Goal: Task Accomplishment & Management: Manage account settings

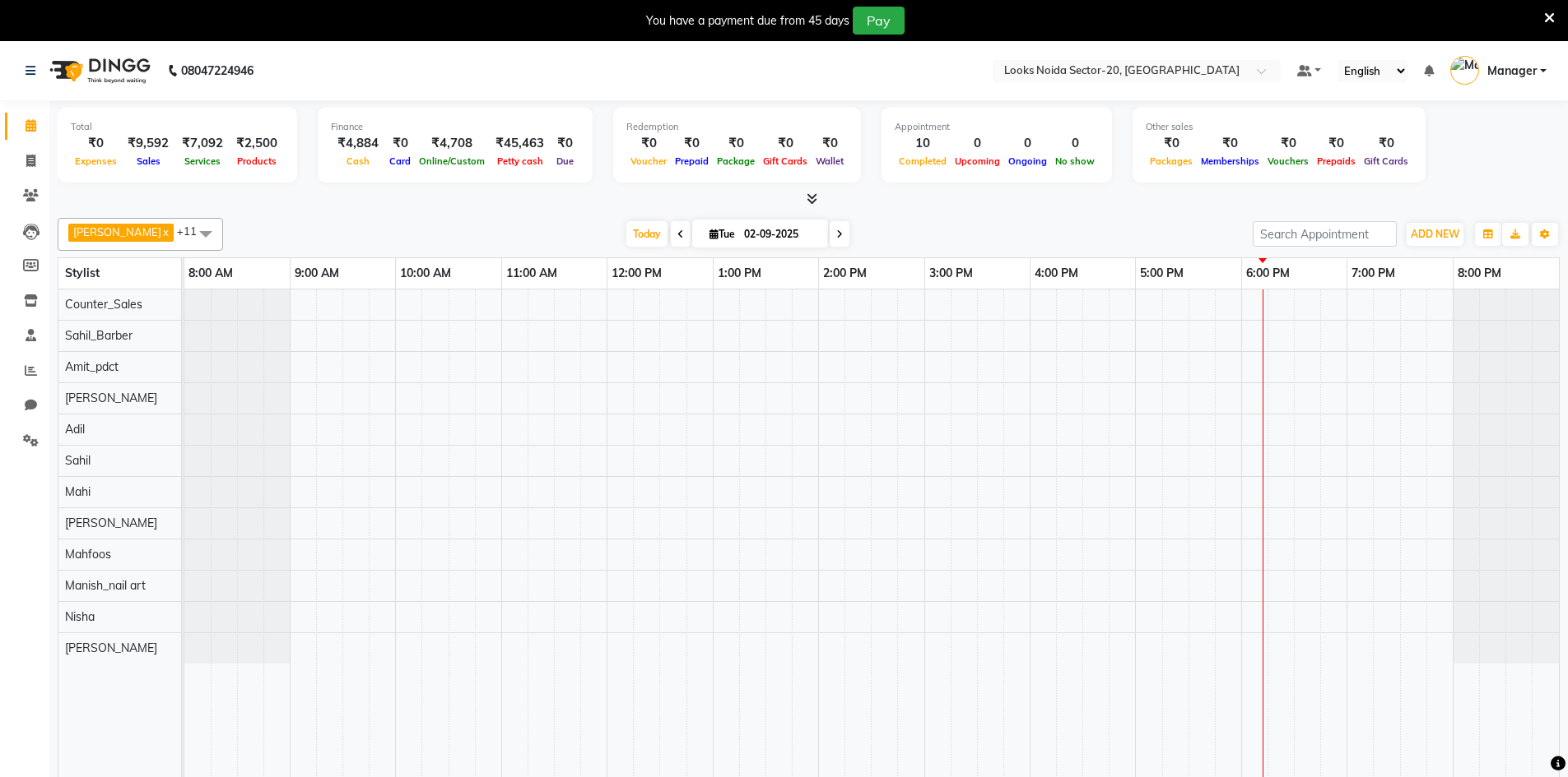
click at [1560, 18] on div "You have a payment due from 45 days Pay" at bounding box center [784, 21] width 1568 height 41
click at [1542, 13] on div "You have a payment due from 45 days Pay" at bounding box center [775, 21] width 1537 height 28
click at [1549, 20] on icon at bounding box center [1548, 18] width 10 height 15
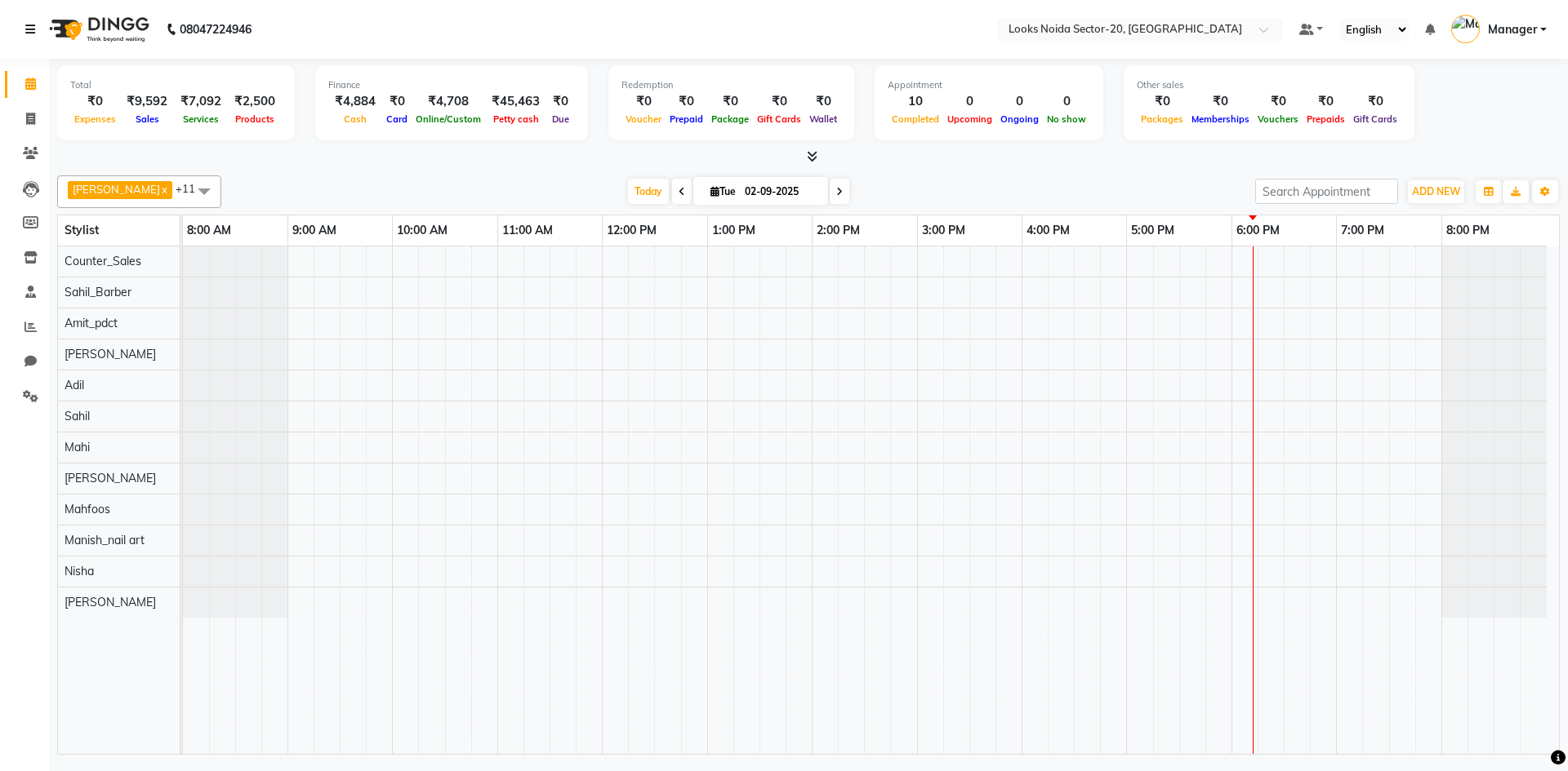
click at [41, 26] on link at bounding box center [33, 29] width 17 height 45
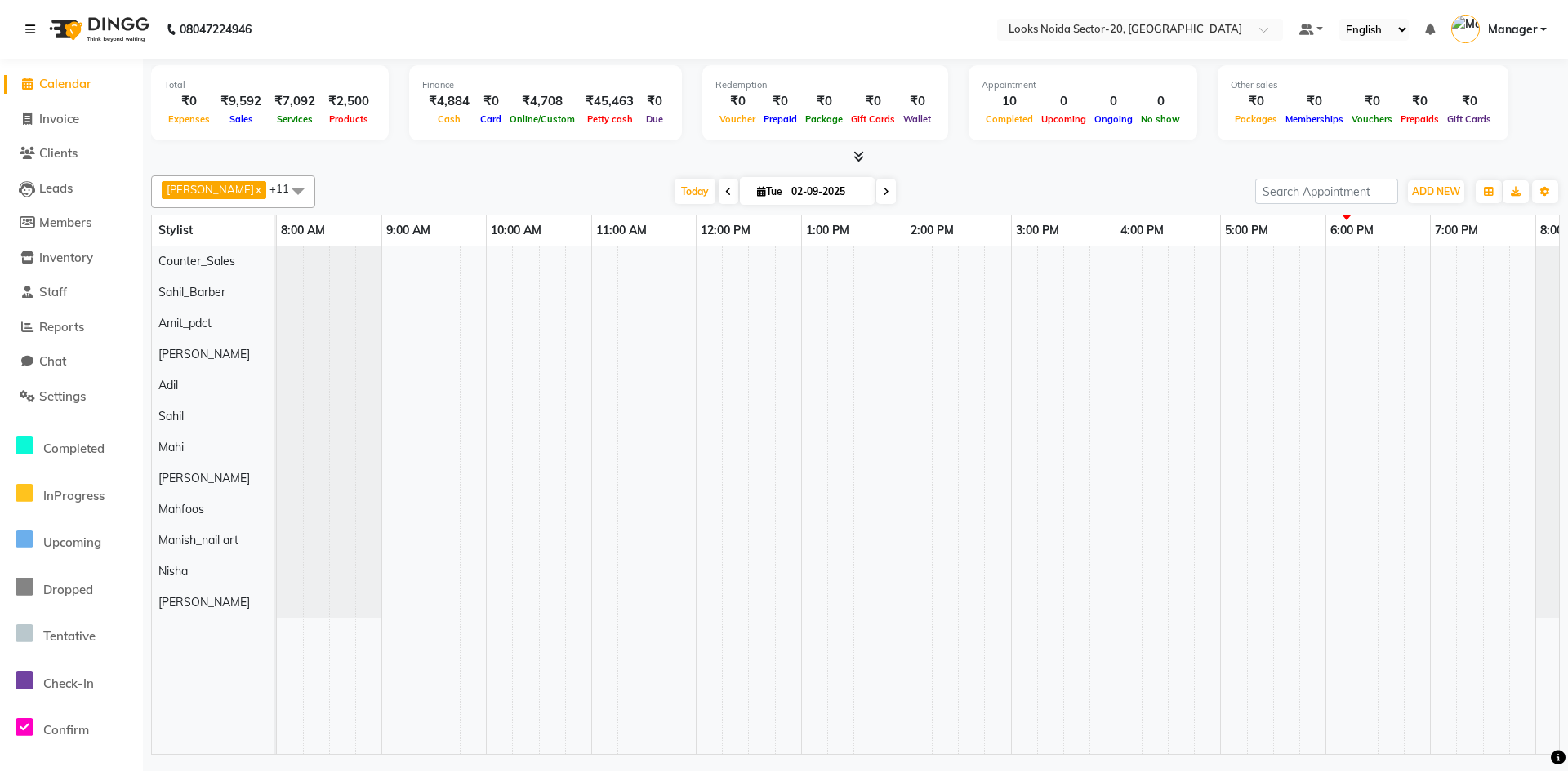
click at [38, 31] on link at bounding box center [33, 29] width 17 height 45
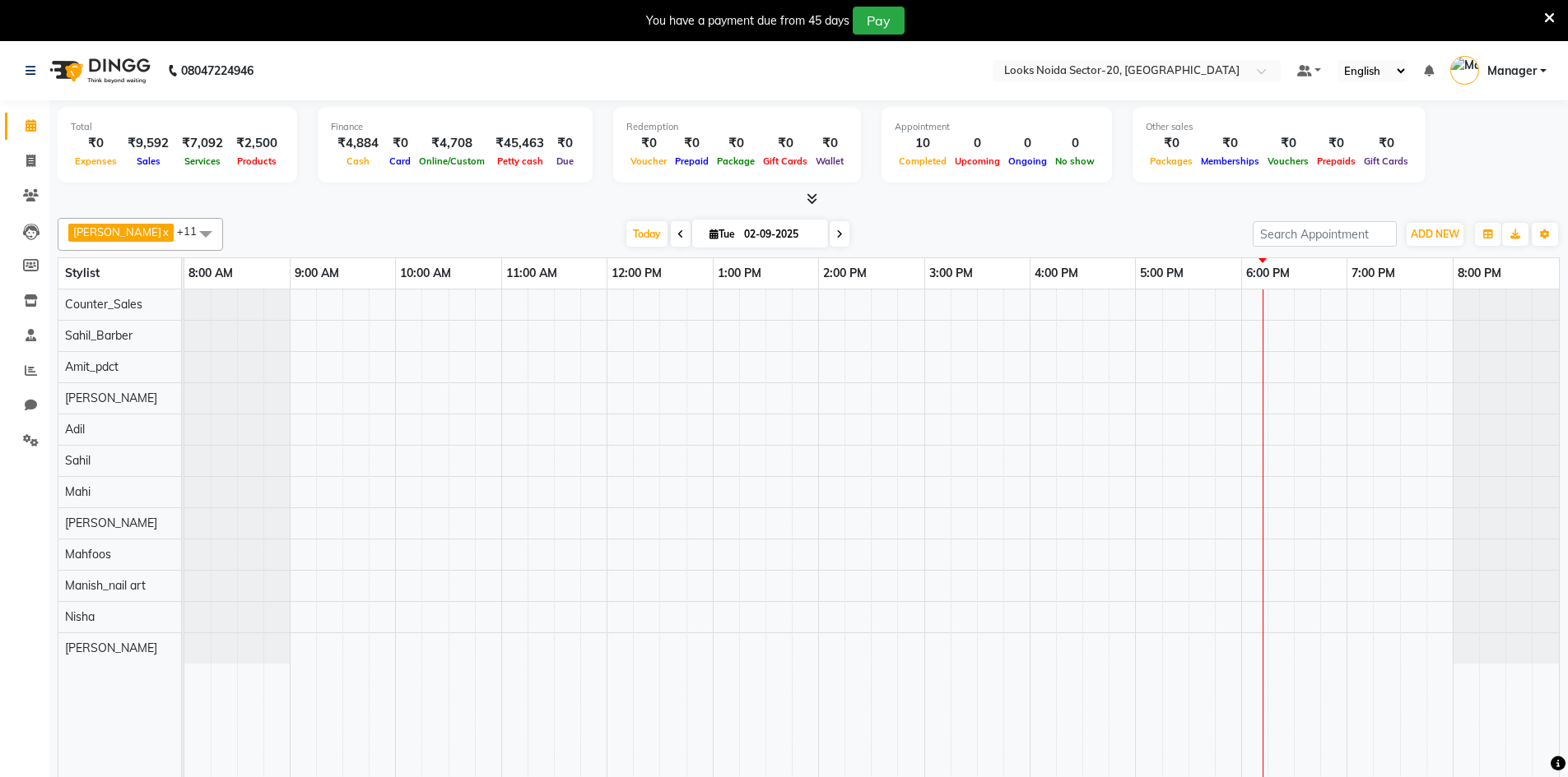
click at [1550, 7] on div at bounding box center [1548, 21] width 10 height 28
click at [1548, 14] on icon at bounding box center [1548, 18] width 10 height 15
